Goal: Submit feedback/report problem

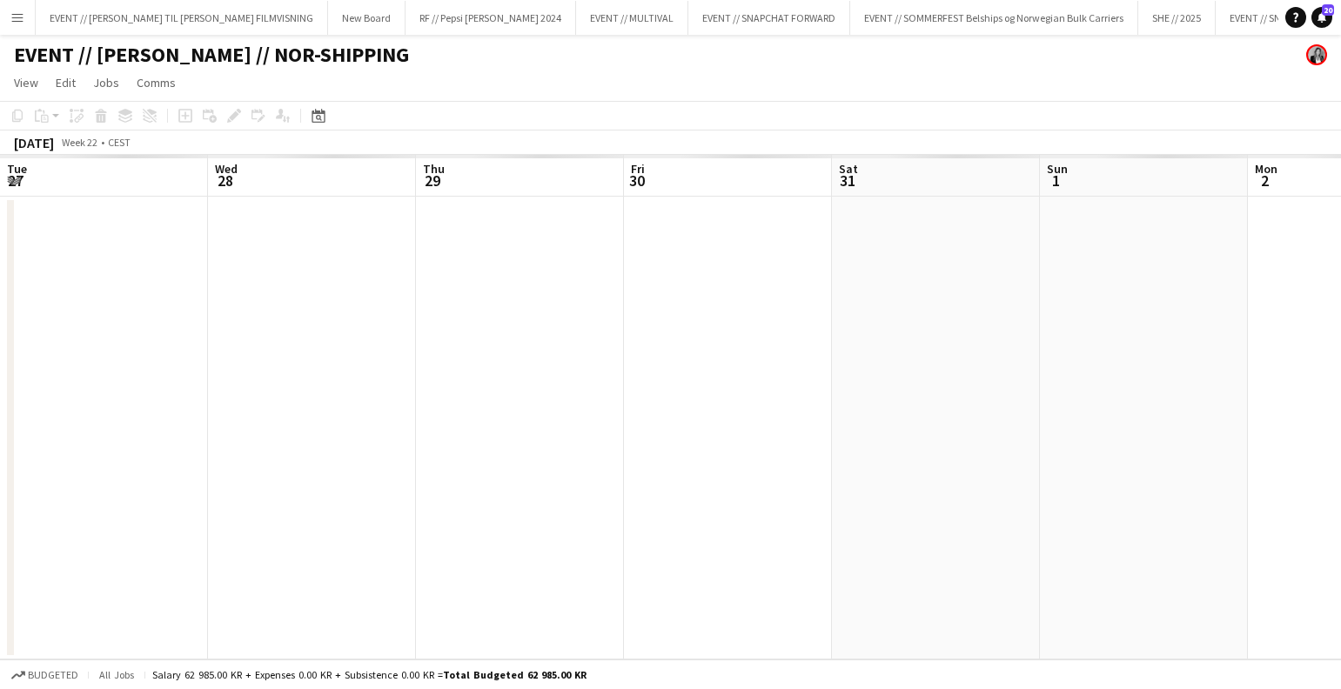
scroll to position [0, 546]
